Goal: Navigation & Orientation: Understand site structure

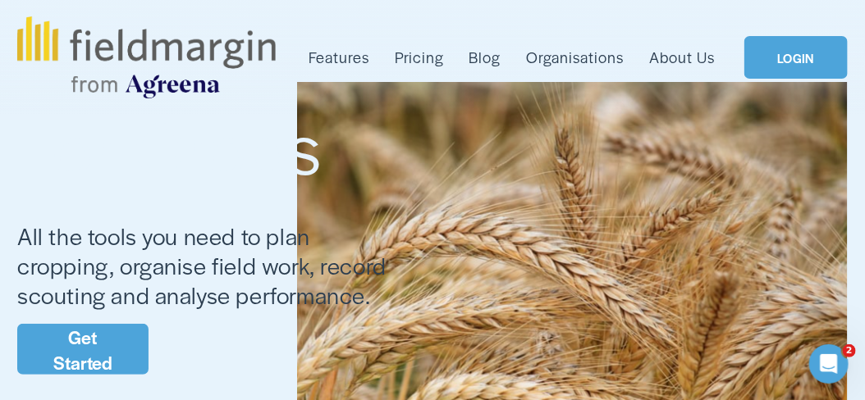
click at [793, 56] on link "LOGIN" at bounding box center [795, 57] width 103 height 43
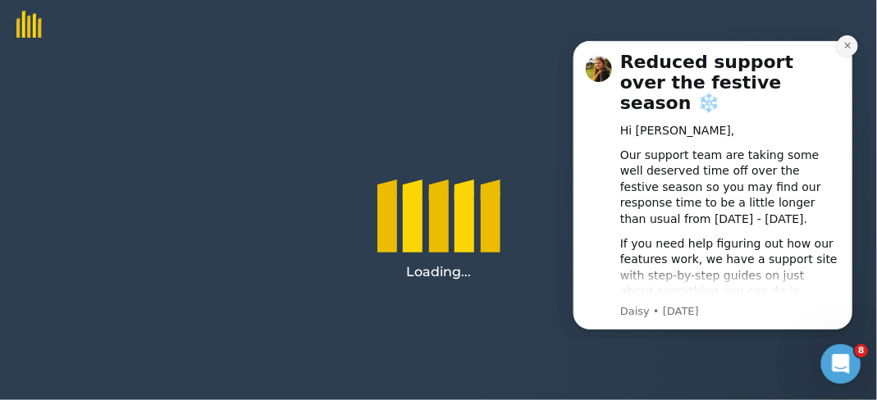
click at [847, 44] on icon "Dismiss notification" at bounding box center [847, 45] width 6 height 6
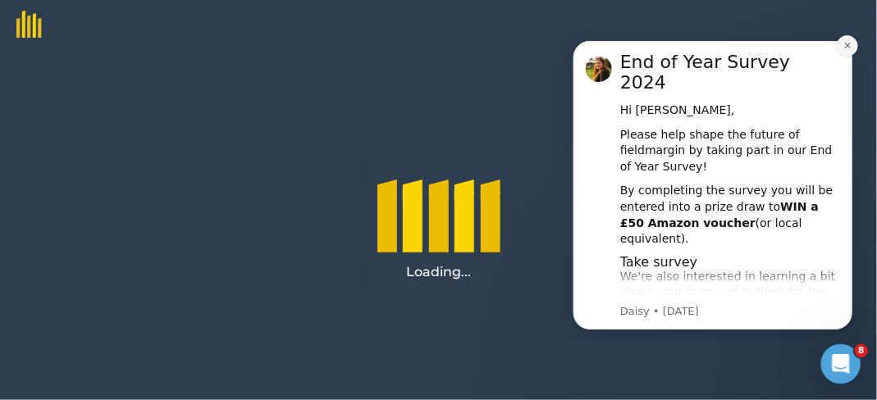
click at [847, 45] on icon "Dismiss notification" at bounding box center [847, 45] width 6 height 6
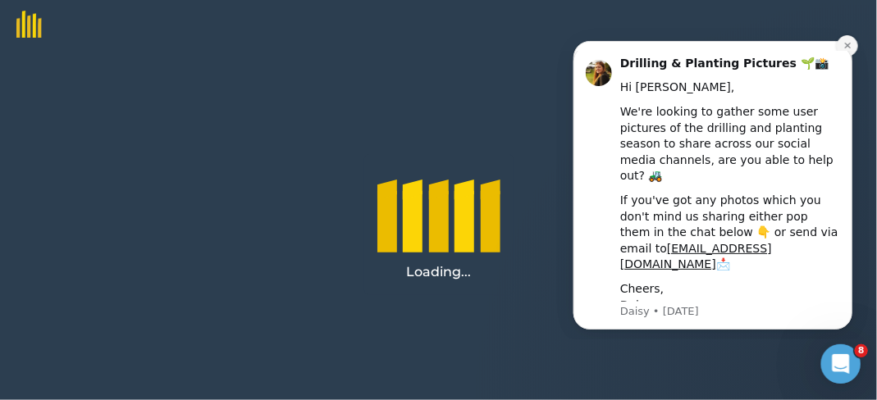
click at [847, 45] on icon "Dismiss notification" at bounding box center [847, 45] width 6 height 6
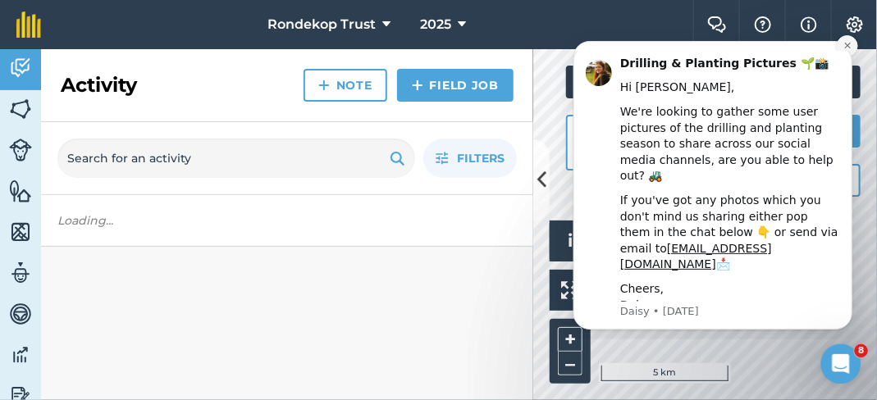
click at [847, 45] on icon "Dismiss notification" at bounding box center [847, 44] width 9 height 9
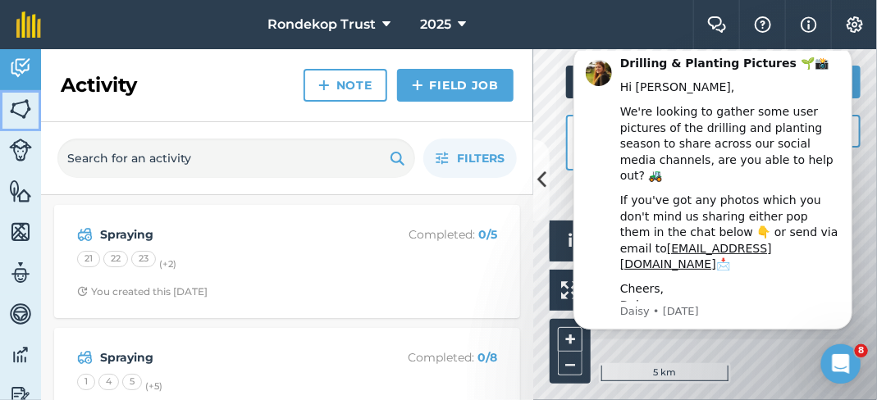
click at [15, 107] on img at bounding box center [20, 109] width 23 height 25
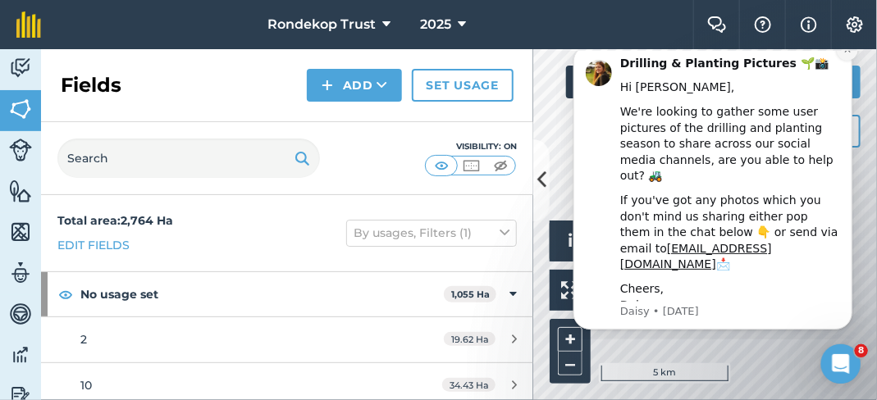
click at [849, 60] on button "Dismiss notification" at bounding box center [846, 49] width 21 height 21
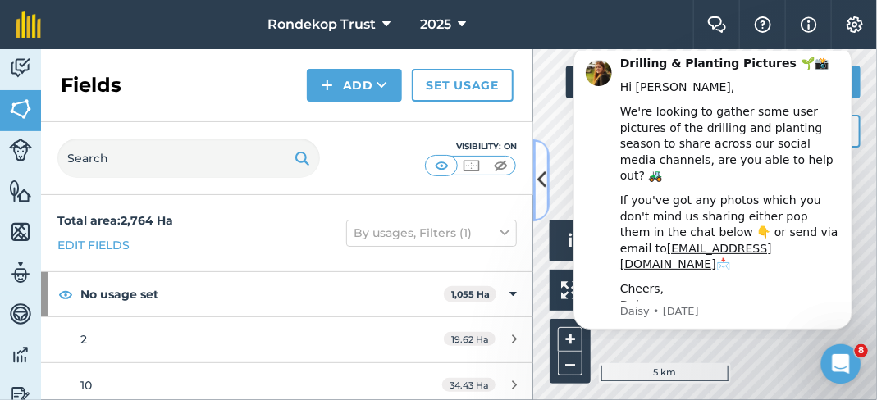
click at [543, 181] on icon at bounding box center [541, 180] width 9 height 29
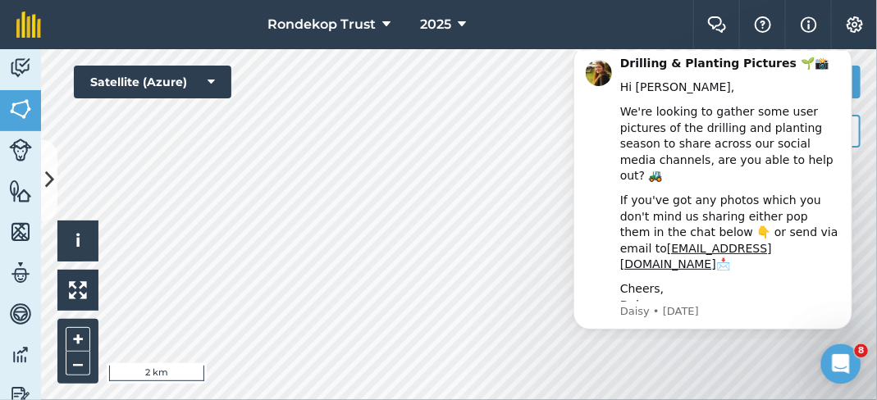
drag, startPoint x: 548, startPoint y: 245, endPoint x: 497, endPoint y: 181, distance: 81.8
click at [548, 181] on html "Drilling & Planting Pictures 🌱📸 Hi gert, We're looking to gather some user pict…" at bounding box center [712, 194] width 328 height 289
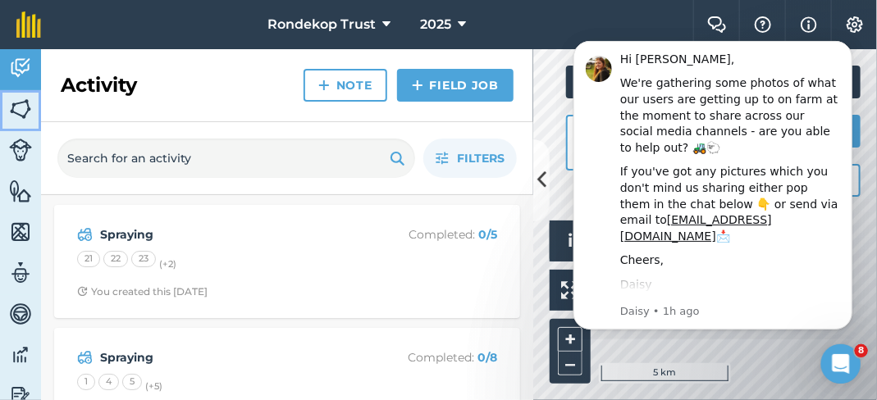
click at [21, 112] on img at bounding box center [20, 109] width 23 height 25
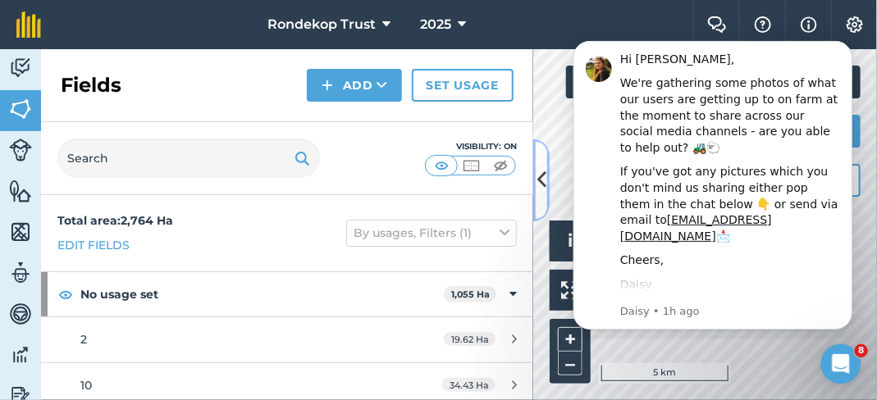
click at [537, 175] on icon at bounding box center [541, 180] width 9 height 29
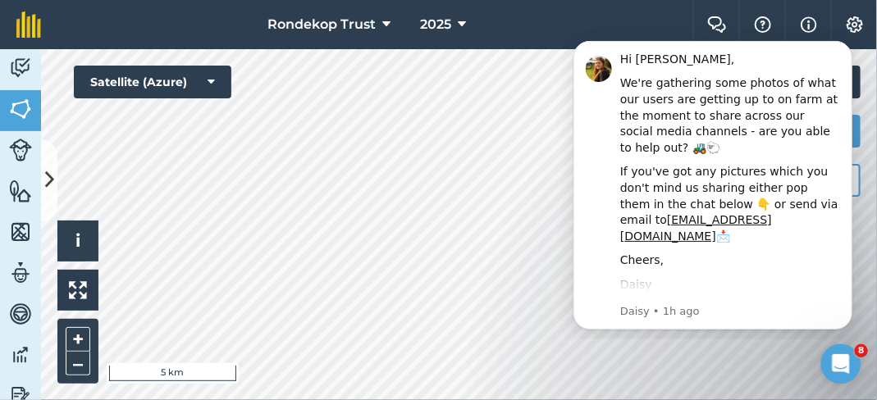
click at [231, 73] on div "Hello i © 2025 TomTom, Microsoft 5 km + – Satellite (Azure) Measure Print 20 ° C" at bounding box center [459, 224] width 836 height 351
click at [845, 45] on icon "Dismiss notification" at bounding box center [847, 44] width 9 height 9
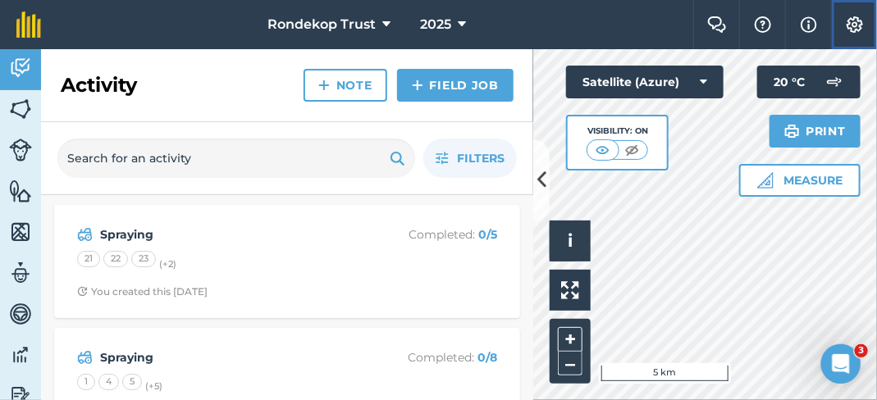
click at [855, 25] on img at bounding box center [855, 24] width 20 height 16
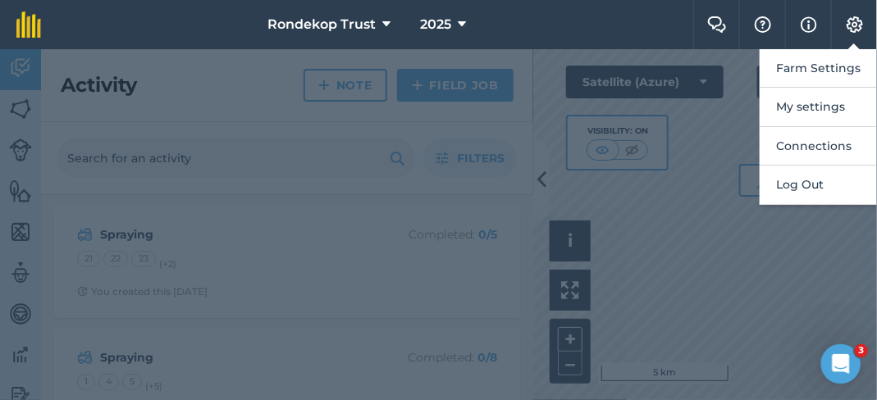
click at [615, 73] on div at bounding box center [438, 224] width 877 height 351
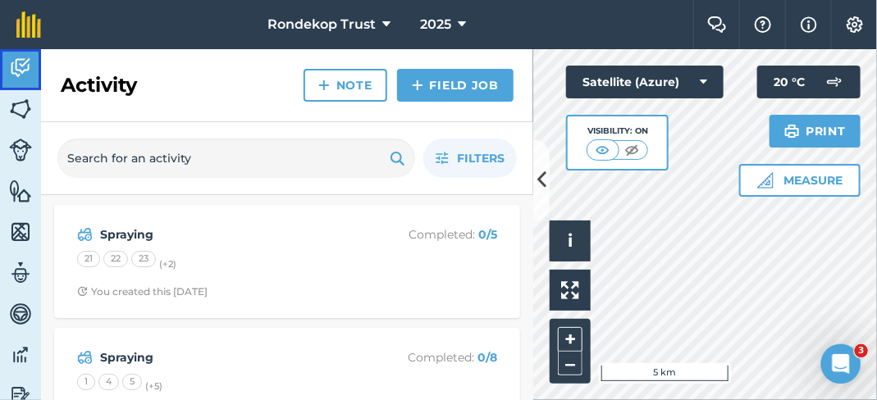
click at [14, 66] on img at bounding box center [20, 68] width 23 height 25
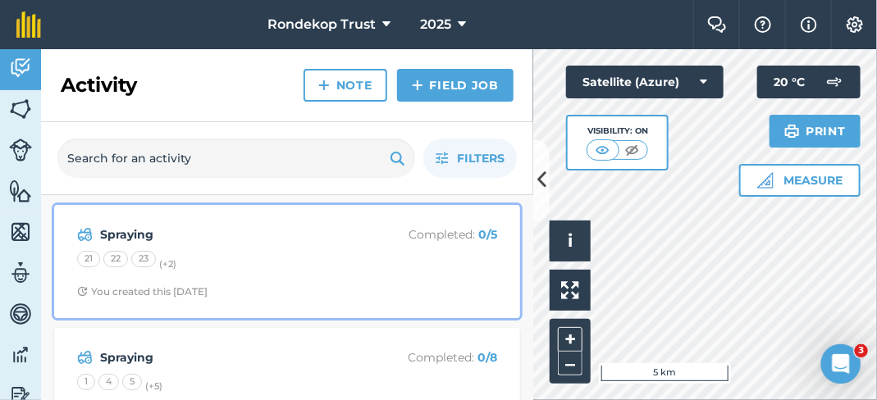
click at [343, 225] on div "Spraying Completed : 0 / 5" at bounding box center [287, 235] width 420 height 20
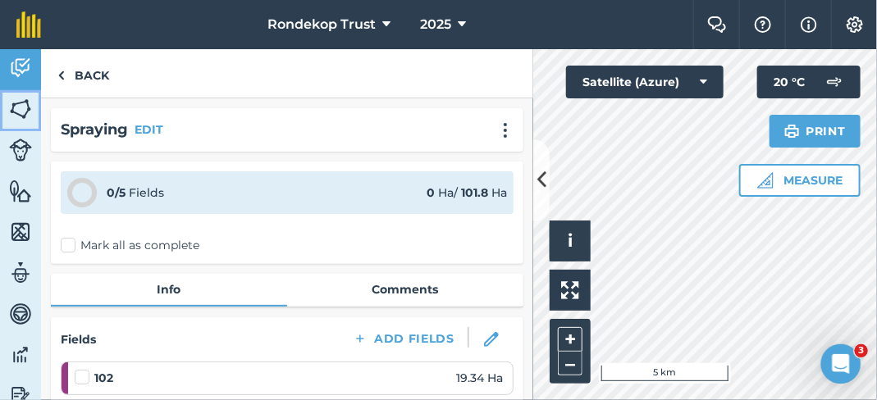
click at [21, 112] on img at bounding box center [20, 109] width 23 height 25
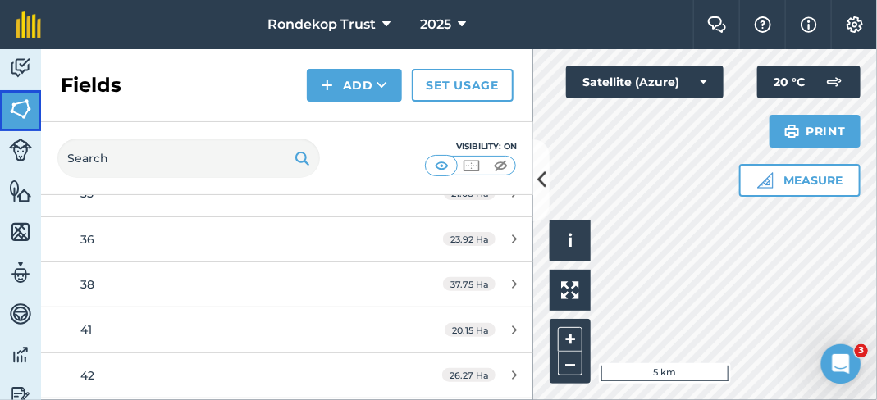
scroll to position [738, 0]
click at [542, 170] on icon at bounding box center [541, 180] width 9 height 29
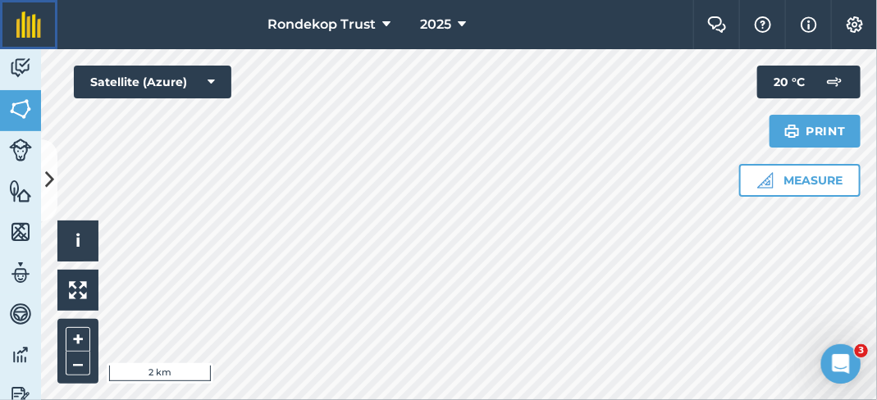
drag, startPoint x: 542, startPoint y: 170, endPoint x: 34, endPoint y: 37, distance: 524.2
click at [34, 37] on img at bounding box center [28, 24] width 25 height 26
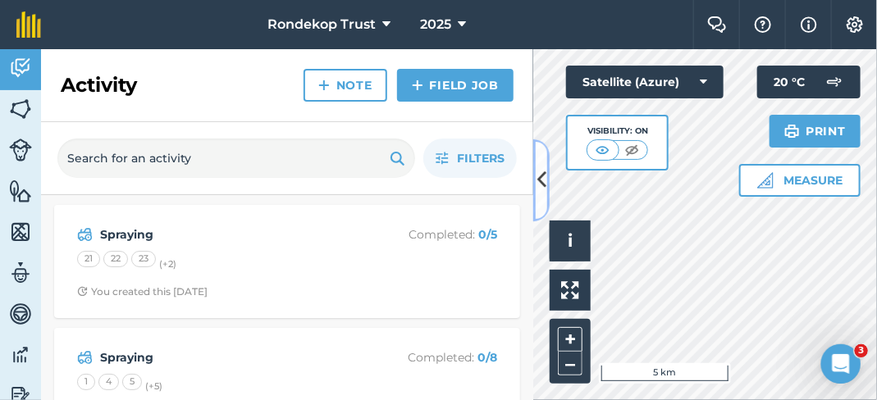
click at [541, 181] on icon at bounding box center [541, 180] width 9 height 29
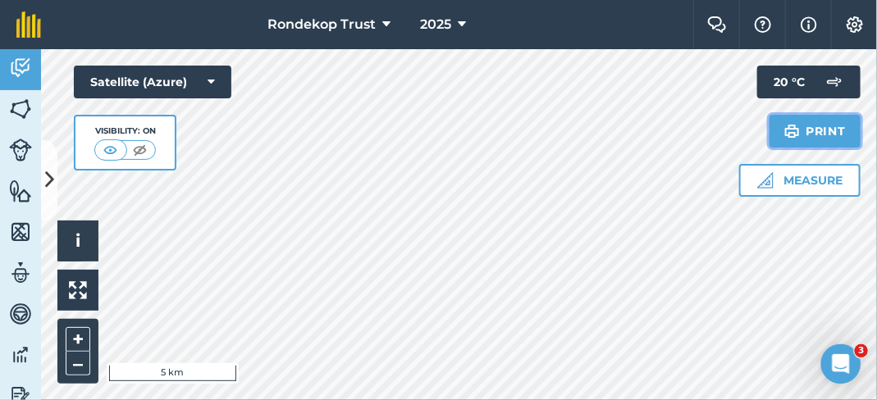
click at [784, 130] on img at bounding box center [792, 131] width 16 height 20
click at [138, 149] on img at bounding box center [140, 150] width 21 height 16
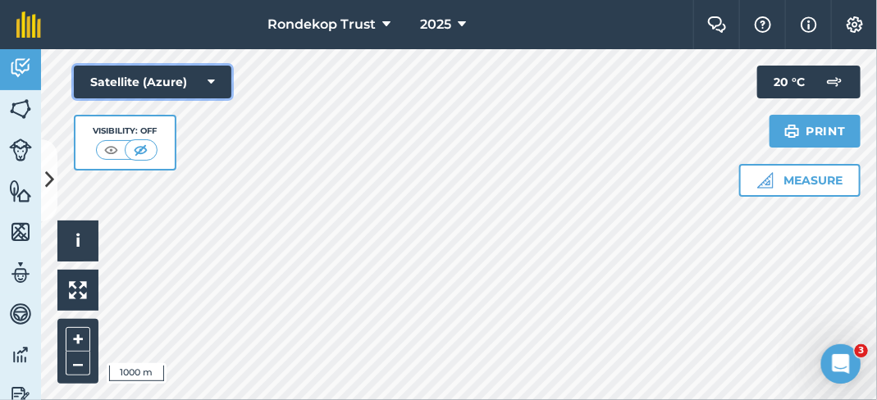
click at [214, 80] on icon at bounding box center [211, 82] width 7 height 16
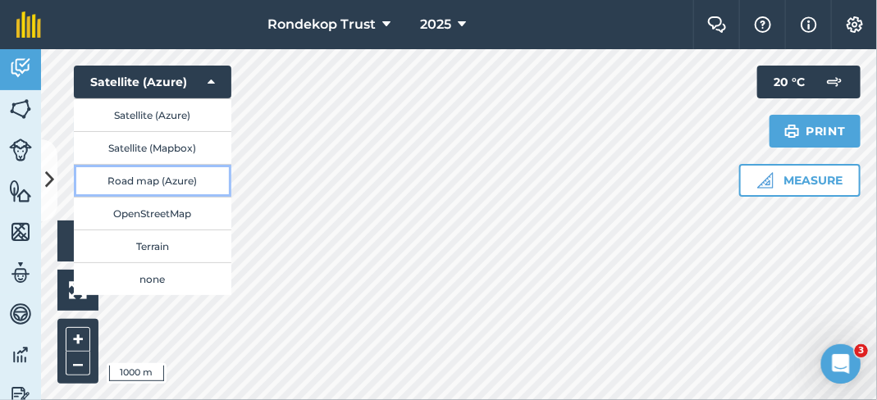
click at [173, 181] on button "Road map (Azure)" at bounding box center [153, 180] width 158 height 33
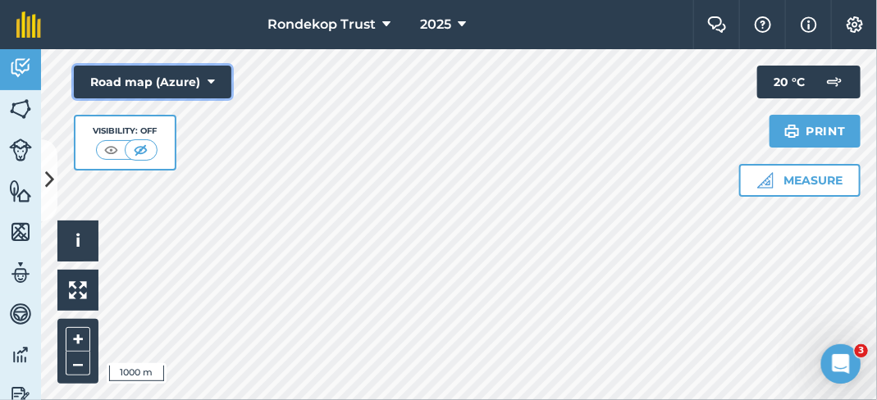
click at [210, 79] on icon at bounding box center [211, 82] width 7 height 16
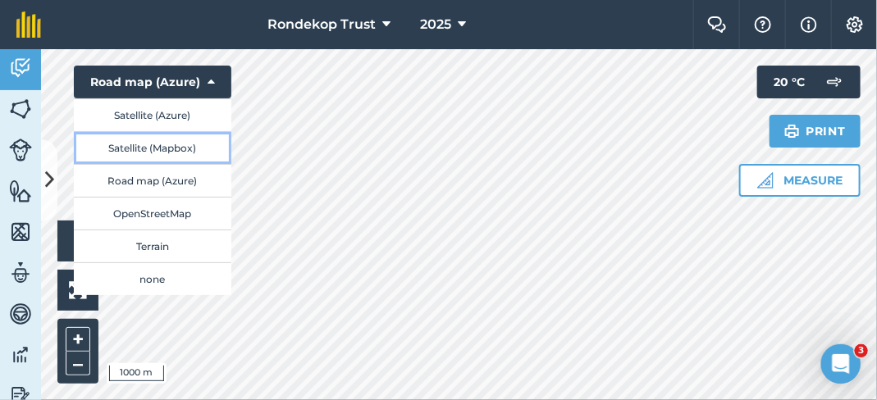
click at [186, 144] on button "Satellite (Mapbox)" at bounding box center [153, 147] width 158 height 33
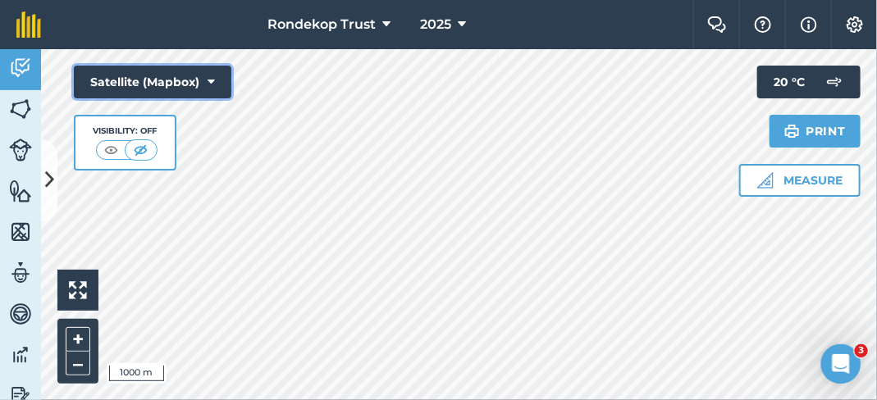
click at [214, 78] on icon at bounding box center [211, 82] width 7 height 16
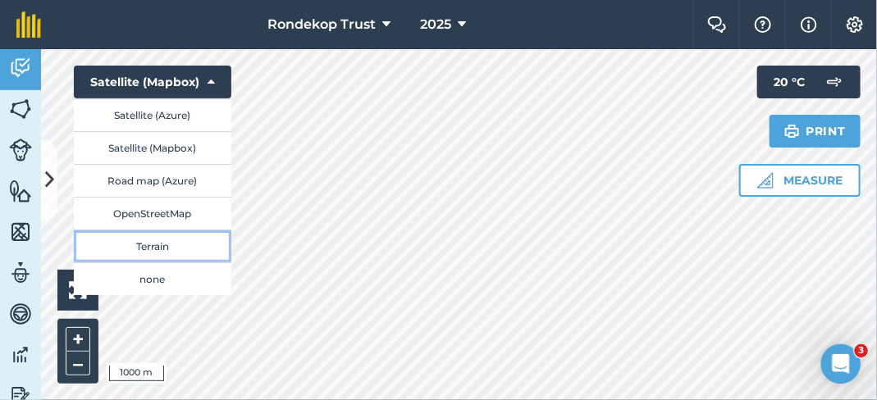
click at [162, 245] on button "Terrain" at bounding box center [153, 246] width 158 height 33
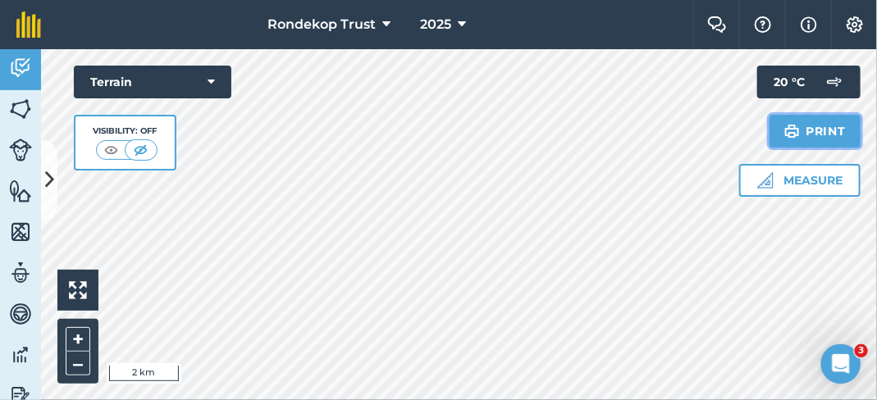
click at [786, 132] on img at bounding box center [792, 131] width 16 height 20
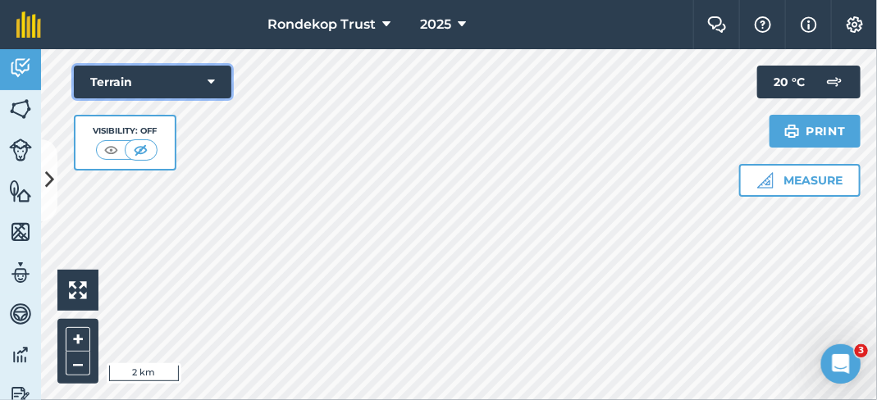
click at [216, 85] on button "Terrain" at bounding box center [153, 82] width 158 height 33
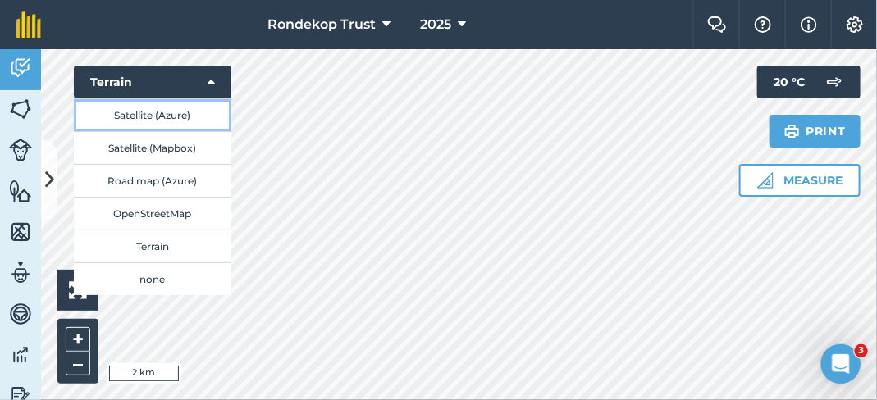
click at [203, 121] on button "Satellite (Azure)" at bounding box center [153, 114] width 158 height 33
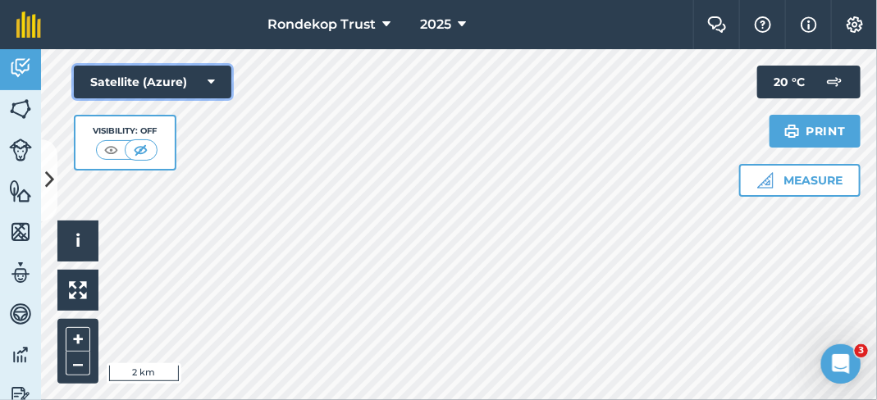
click at [211, 80] on icon at bounding box center [211, 82] width 7 height 16
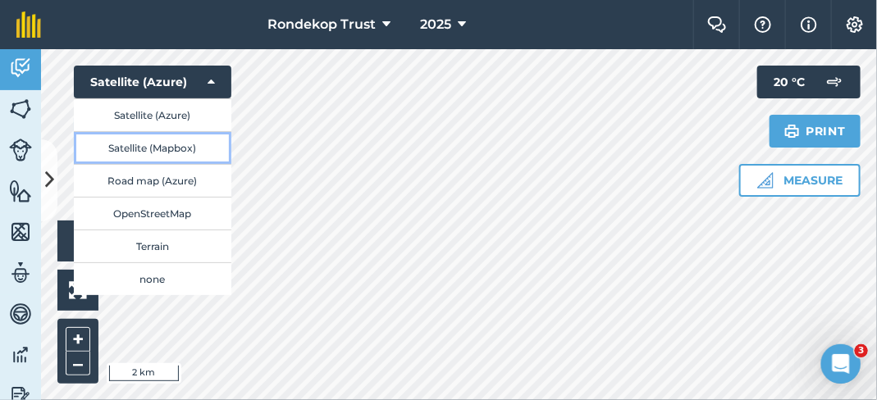
click at [206, 151] on button "Satellite (Mapbox)" at bounding box center [153, 147] width 158 height 33
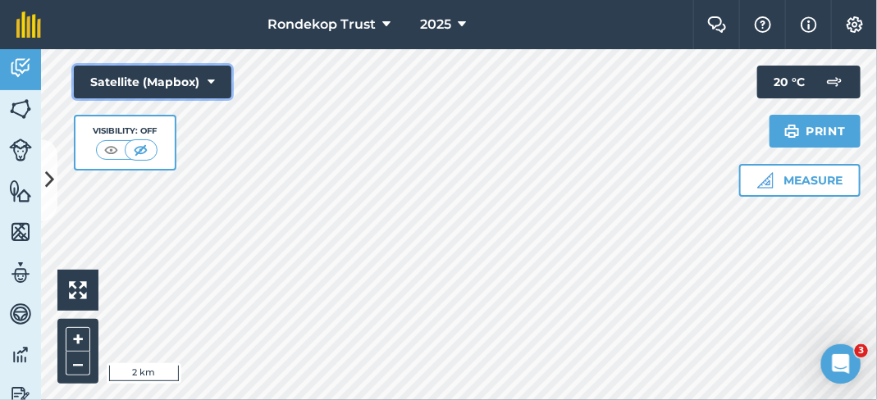
click at [214, 81] on icon at bounding box center [211, 82] width 7 height 16
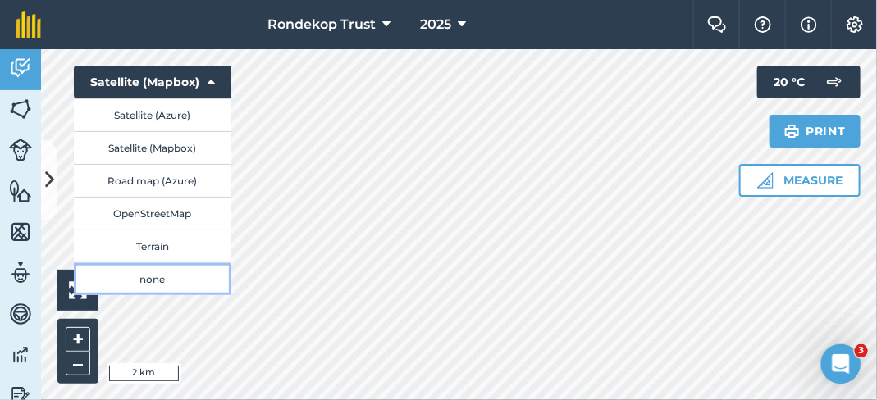
click at [185, 283] on button "none" at bounding box center [153, 279] width 158 height 33
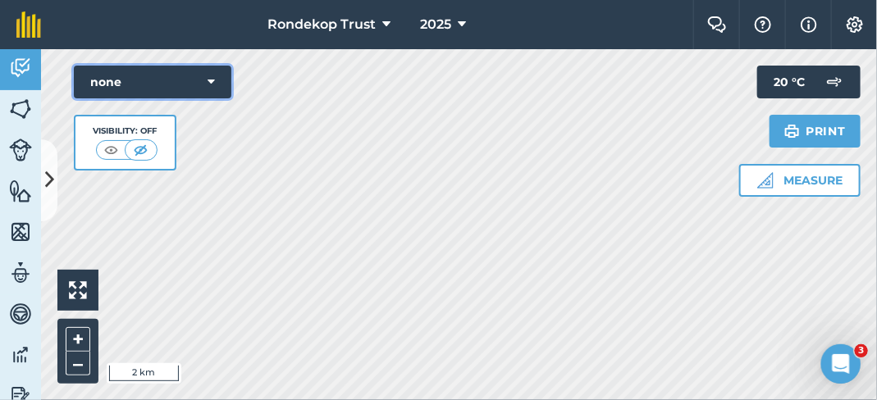
click at [214, 78] on icon at bounding box center [211, 82] width 7 height 16
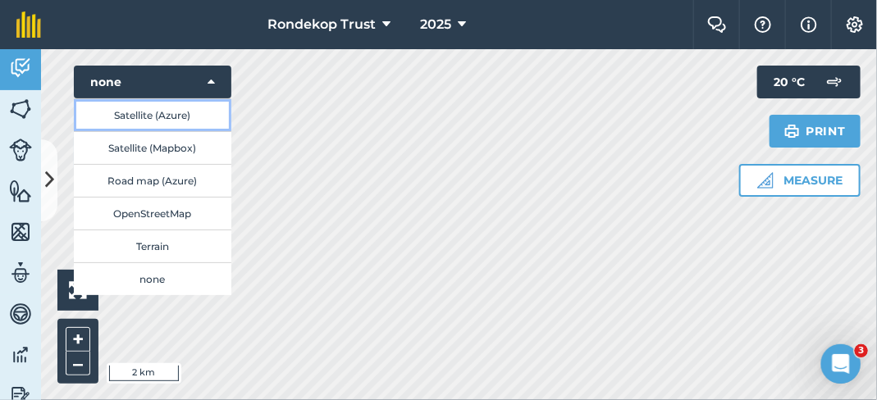
click at [194, 120] on button "Satellite (Azure)" at bounding box center [153, 114] width 158 height 33
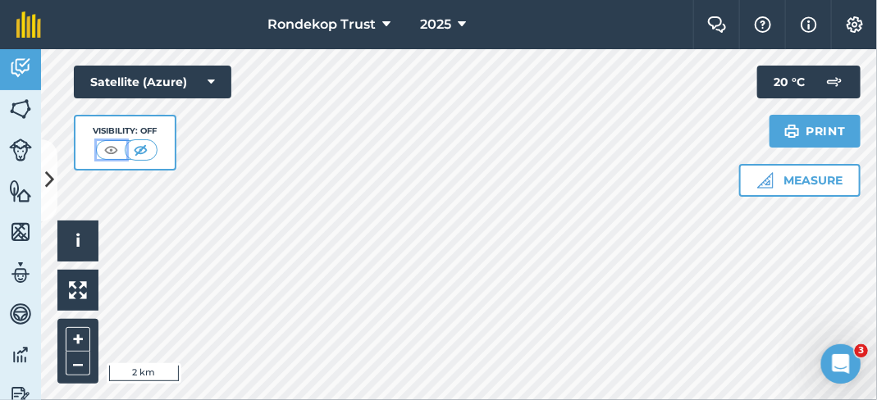
drag, startPoint x: 112, startPoint y: 146, endPoint x: 106, endPoint y: 153, distance: 9.3
click at [112, 146] on img at bounding box center [111, 150] width 21 height 16
click at [14, 103] on img at bounding box center [20, 109] width 23 height 25
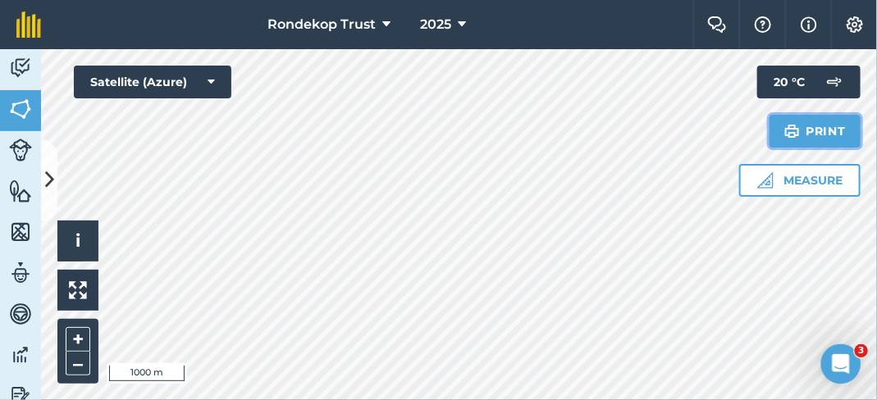
click at [777, 134] on button "Print" at bounding box center [816, 131] width 92 height 33
click at [16, 73] on img at bounding box center [20, 68] width 23 height 25
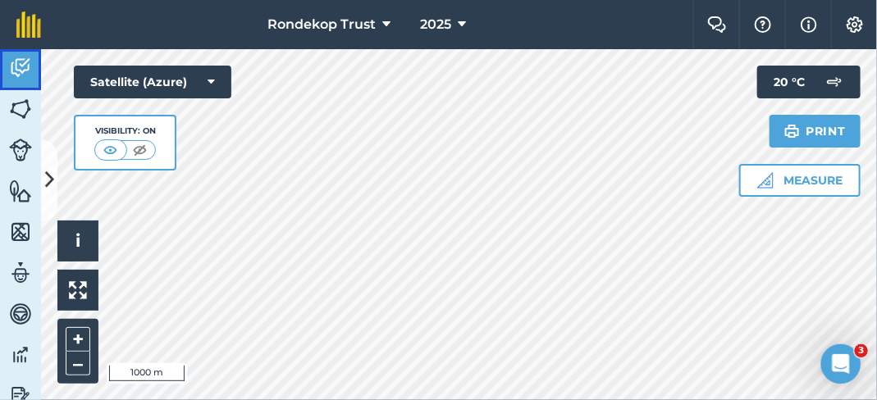
click at [17, 76] on img at bounding box center [20, 68] width 23 height 25
click at [21, 107] on img at bounding box center [20, 109] width 23 height 25
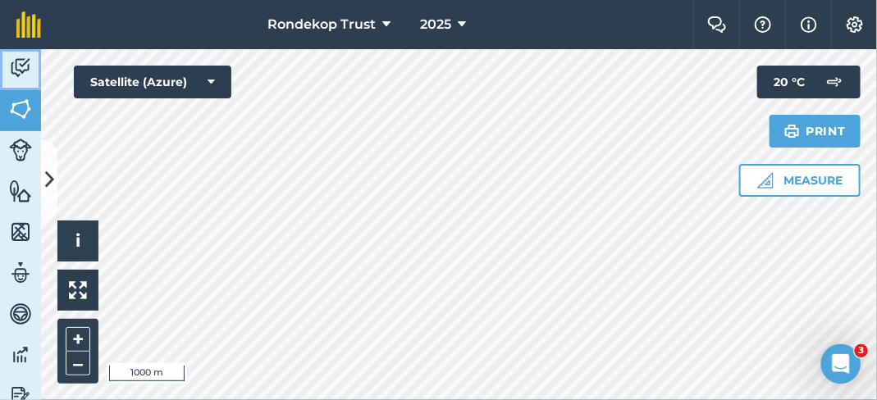
click at [19, 71] on img at bounding box center [20, 68] width 23 height 25
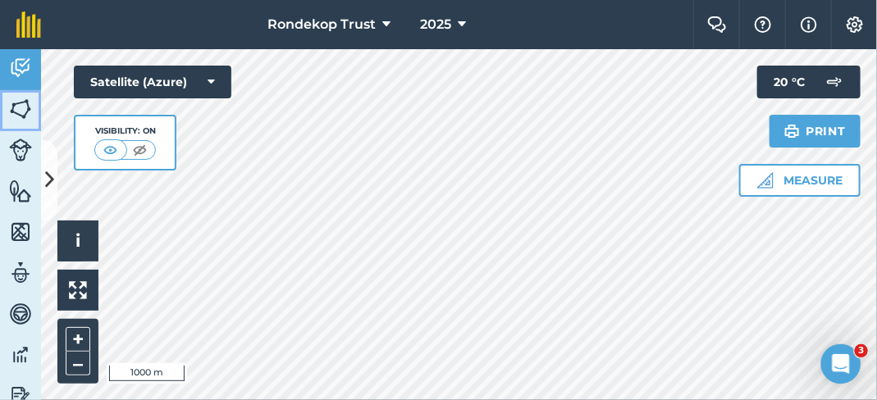
click at [24, 115] on img at bounding box center [20, 109] width 23 height 25
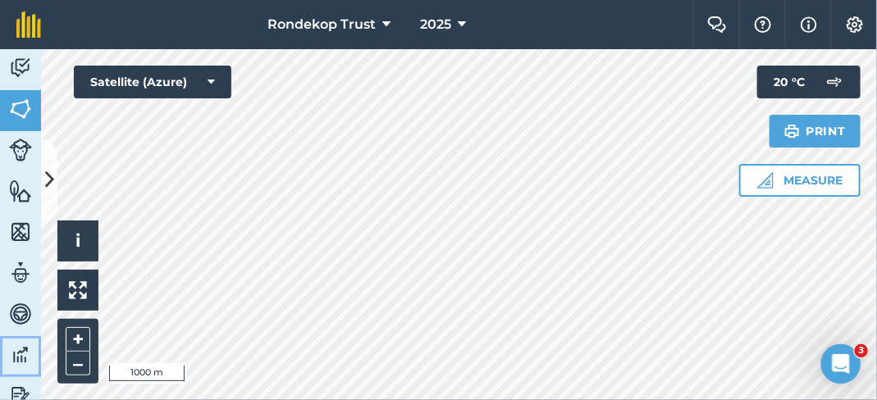
click at [25, 348] on img at bounding box center [20, 355] width 23 height 25
click at [25, 350] on img at bounding box center [20, 355] width 23 height 25
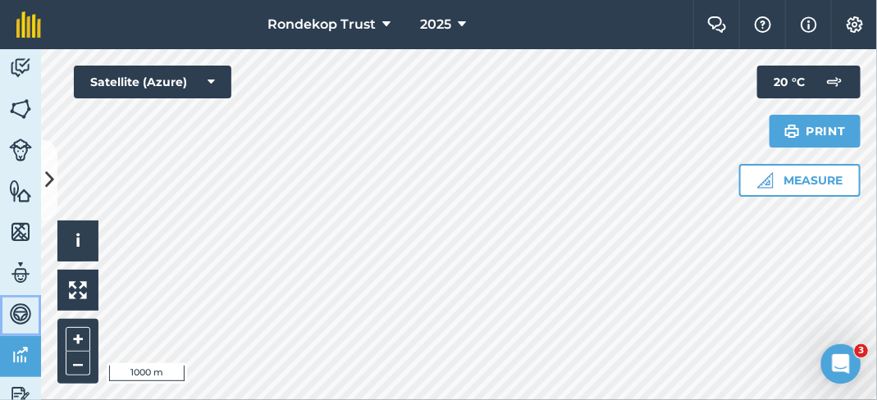
click at [25, 311] on img at bounding box center [20, 314] width 23 height 25
click at [18, 265] on img at bounding box center [20, 273] width 23 height 25
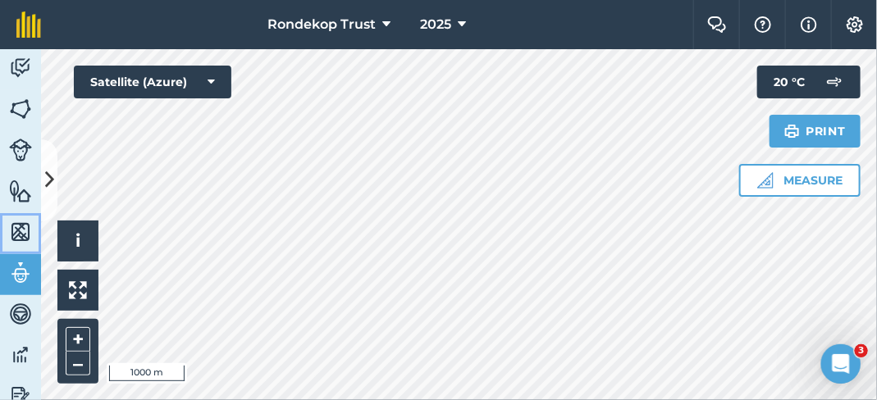
click at [28, 220] on img at bounding box center [20, 232] width 23 height 25
click at [28, 199] on img at bounding box center [20, 191] width 23 height 25
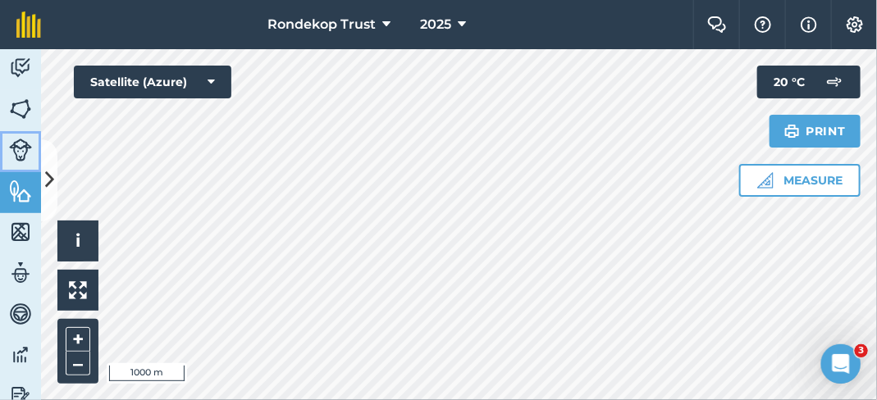
click at [25, 143] on img at bounding box center [20, 150] width 23 height 23
click at [23, 112] on img at bounding box center [20, 109] width 23 height 25
